Goal: Task Accomplishment & Management: Use online tool/utility

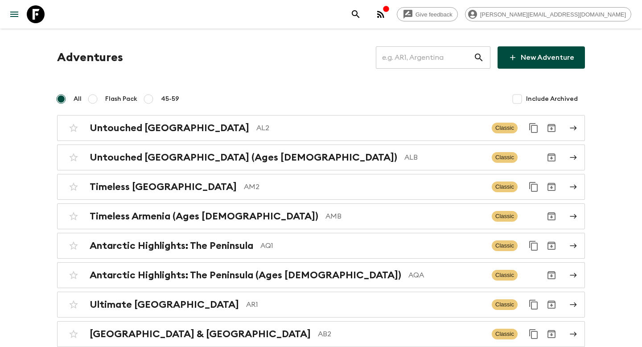
click at [423, 57] on input "text" at bounding box center [425, 57] width 98 height 25
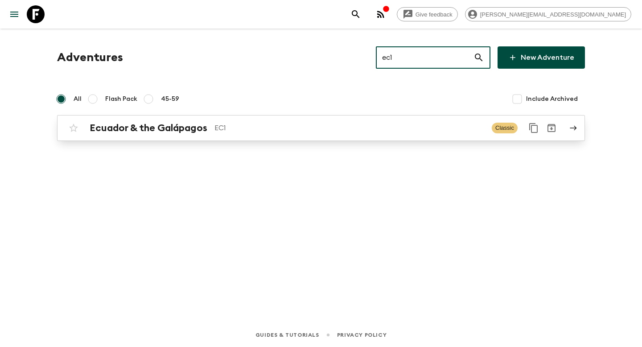
type input "ec1"
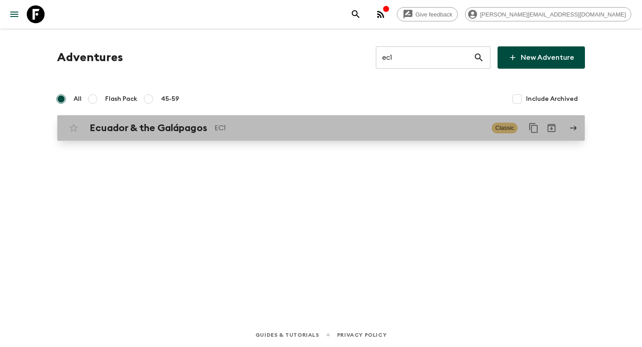
click at [261, 131] on p "EC1" at bounding box center [349, 128] width 270 height 11
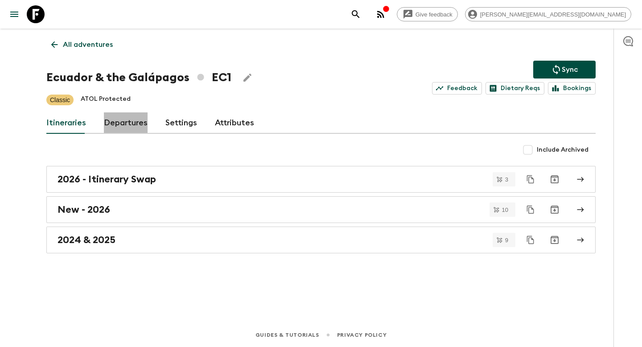
click at [123, 120] on link "Departures" at bounding box center [126, 122] width 44 height 21
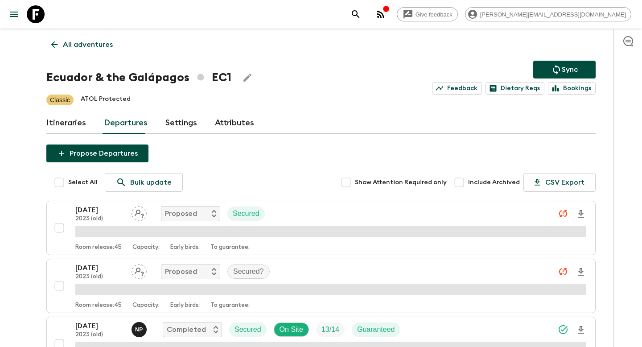
scroll to position [674, 0]
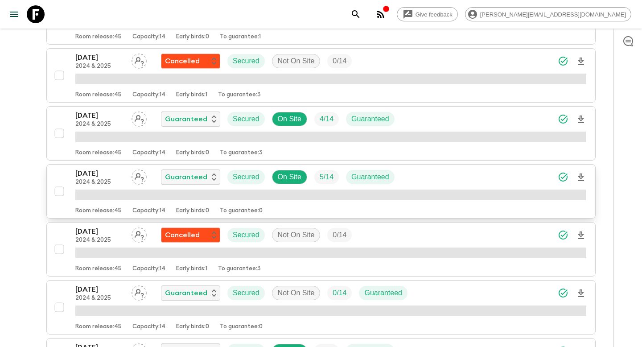
click at [406, 174] on div "23 Nov 2025 2024 & 2025 Guaranteed Secured On Site 5 / 14 Guaranteed" at bounding box center [330, 177] width 511 height 18
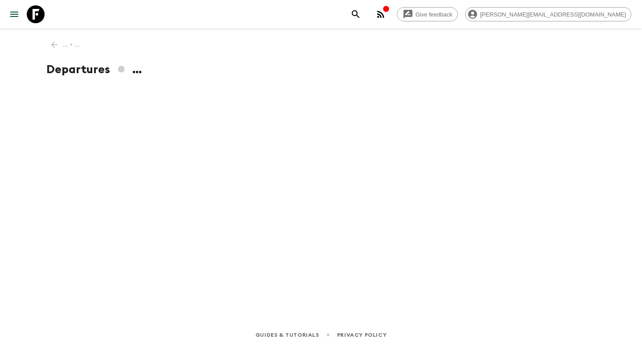
click at [228, 100] on div "... • ... Departures ..." at bounding box center [321, 163] width 570 height 269
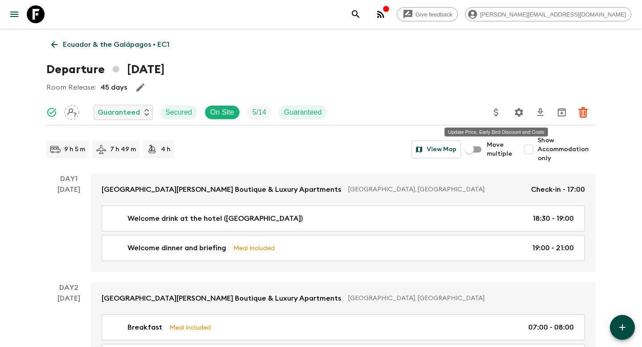
click at [500, 111] on icon "Update Price, Early Bird Discount and Costs" at bounding box center [496, 112] width 11 height 11
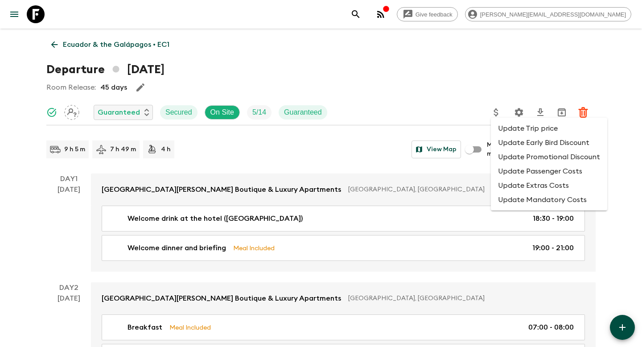
click at [506, 154] on li "Update Promotional Discount" at bounding box center [549, 157] width 116 height 14
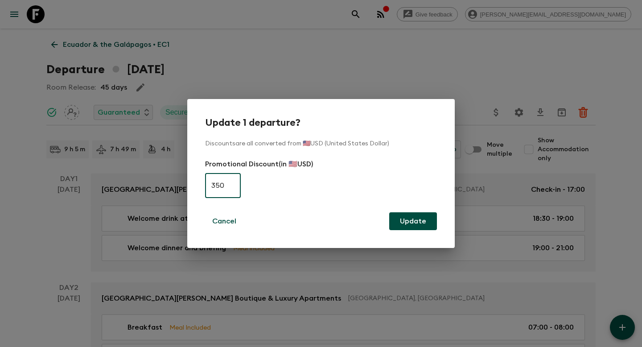
click at [228, 187] on input "350" at bounding box center [223, 185] width 36 height 25
type input "0"
click at [412, 222] on button "Update" at bounding box center [413, 221] width 48 height 18
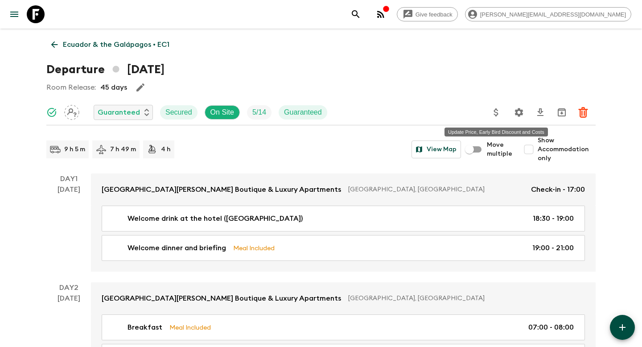
click at [500, 110] on icon "Update Price, Early Bird Discount and Costs" at bounding box center [496, 112] width 11 height 11
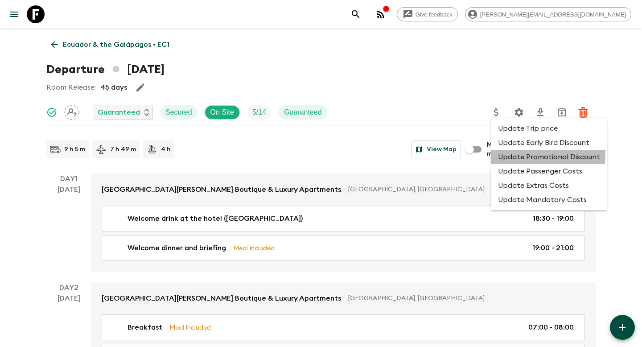
click at [507, 154] on li "Update Promotional Discount" at bounding box center [549, 157] width 116 height 14
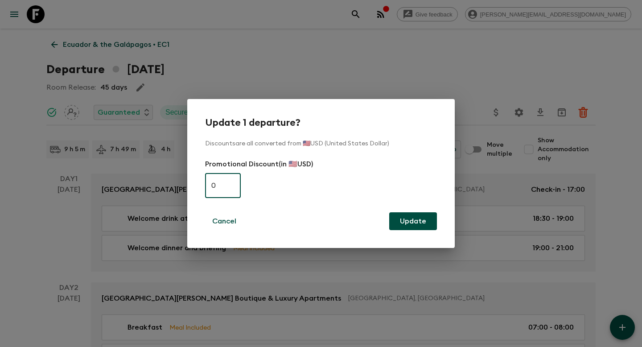
click at [409, 64] on div "Update 1 departure? Discounts are all converted from 🇺🇸USD (United States Dolla…" at bounding box center [321, 173] width 642 height 347
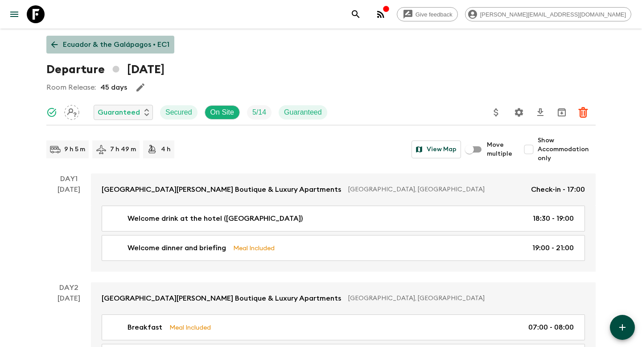
click at [127, 45] on p "Ecuador & the Galápagos • EC1" at bounding box center [116, 44] width 107 height 11
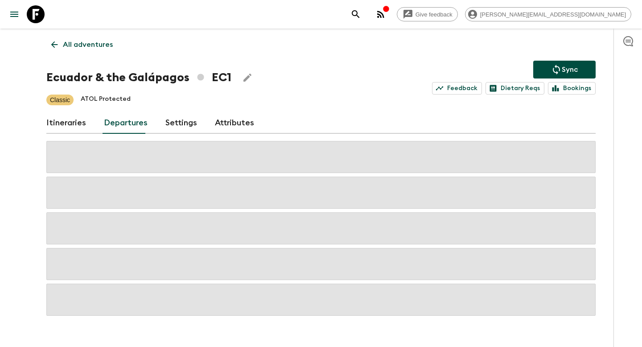
click at [562, 65] on p "Sync" at bounding box center [570, 69] width 16 height 11
